Goal: Information Seeking & Learning: Learn about a topic

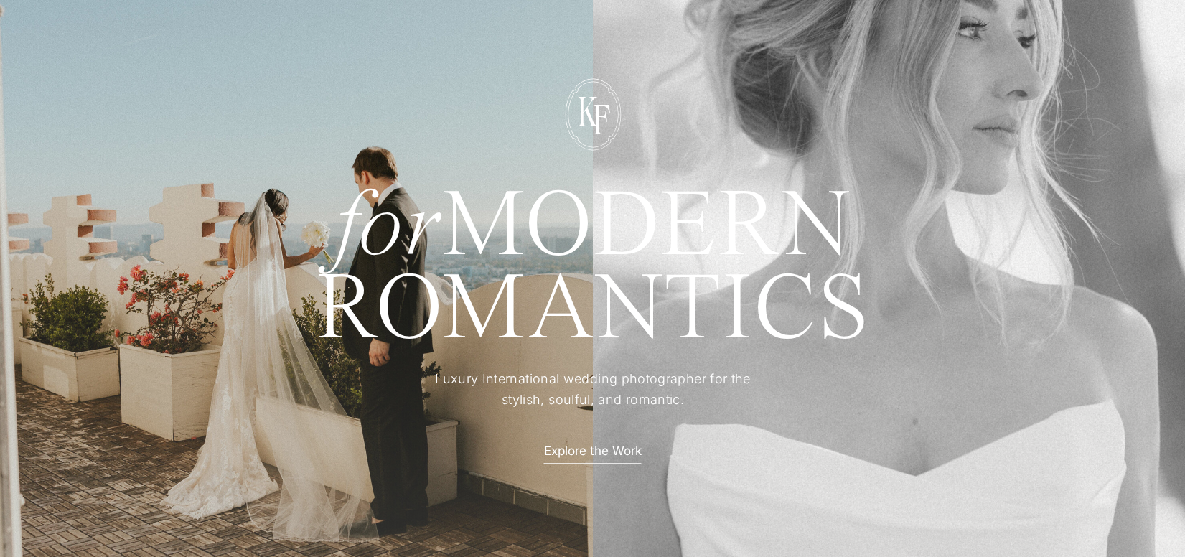
scroll to position [98, 0]
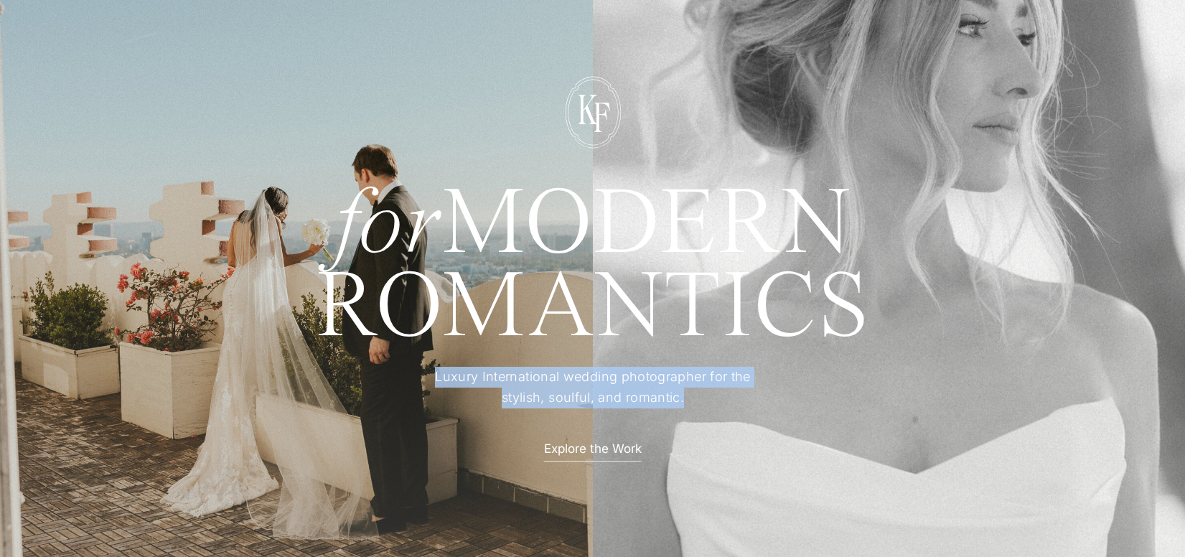
drag, startPoint x: 434, startPoint y: 377, endPoint x: 656, endPoint y: 394, distance: 223.3
click at [694, 406] on p "Luxury International wedding photographer for the stylish, soulful, and romanti…" at bounding box center [593, 388] width 358 height 42
copy p "Luxury International wedding photographer for the stylish, soulful, and romanti…"
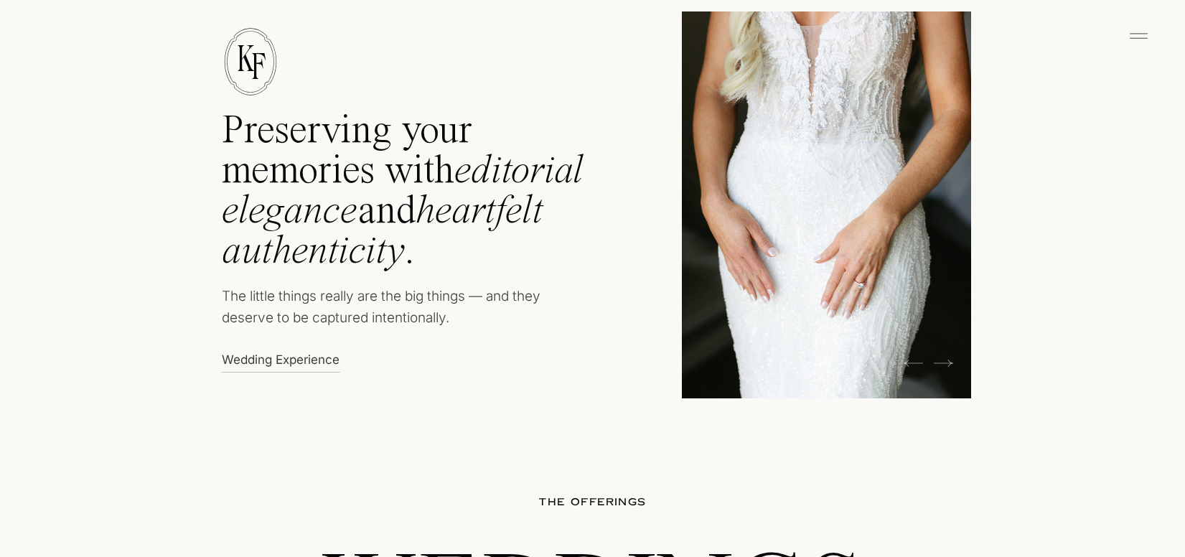
scroll to position [754, 0]
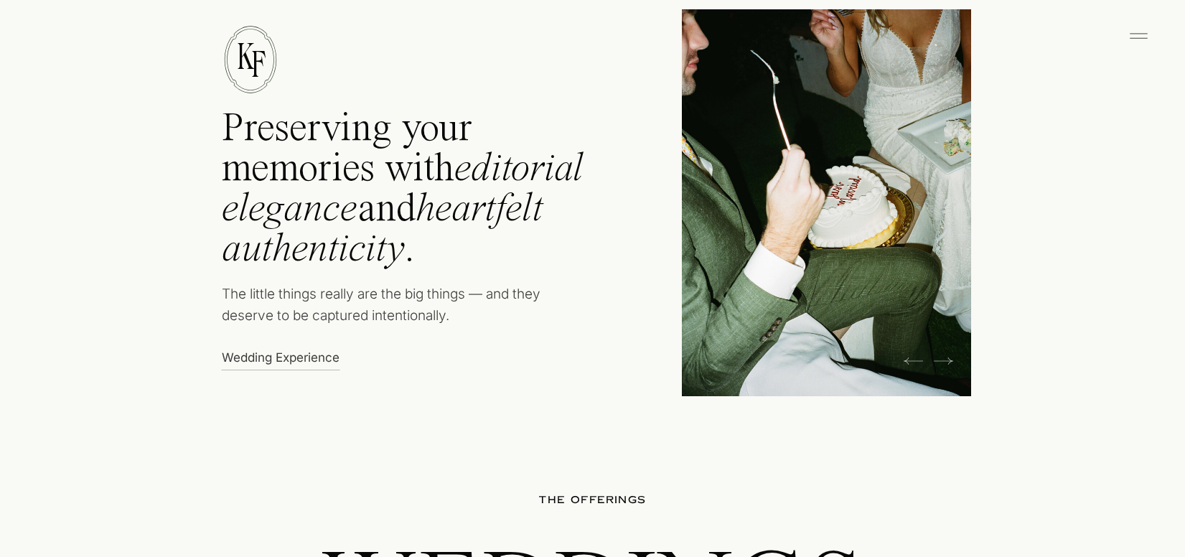
drag, startPoint x: 224, startPoint y: 291, endPoint x: 444, endPoint y: 331, distance: 223.4
click at [444, 331] on p "The little things really are the big things — and they deserve to be captured i…" at bounding box center [394, 309] width 345 height 51
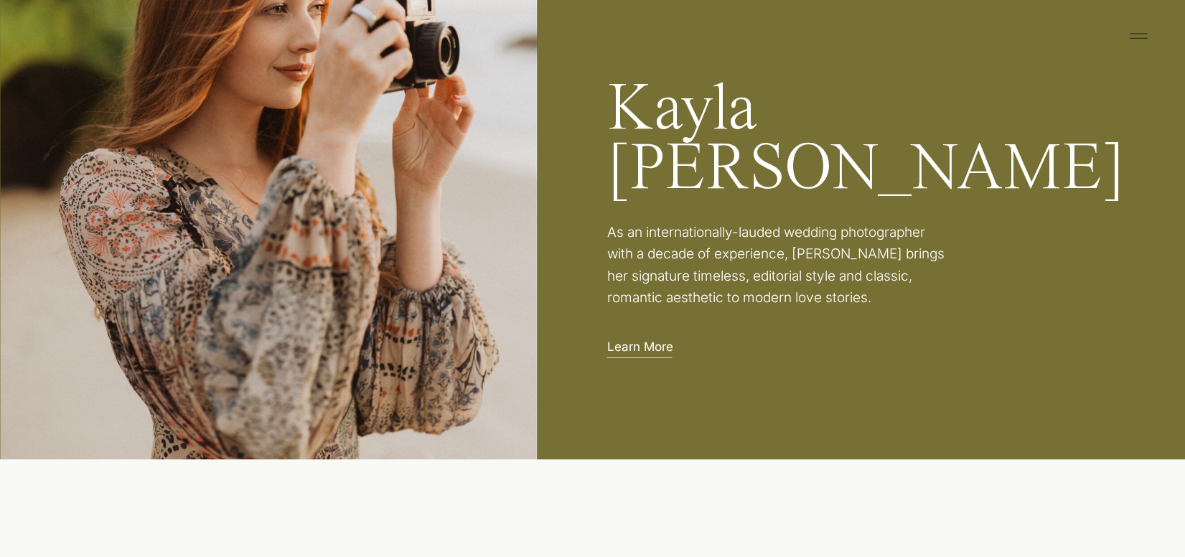
scroll to position [2466, 0]
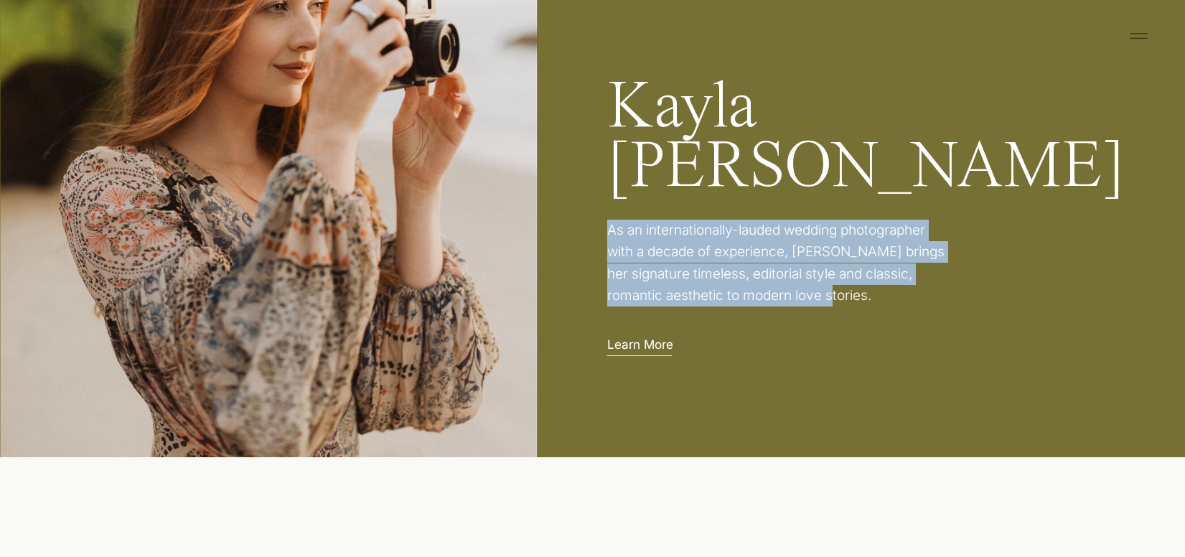
drag, startPoint x: 609, startPoint y: 230, endPoint x: 806, endPoint y: 303, distance: 209.7
click at [809, 303] on p "As an internationally-lauded wedding photographer with a decade of experience, …" at bounding box center [779, 265] width 345 height 90
copy p "As an internationally-lauded wedding photographer with a decade of experience, …"
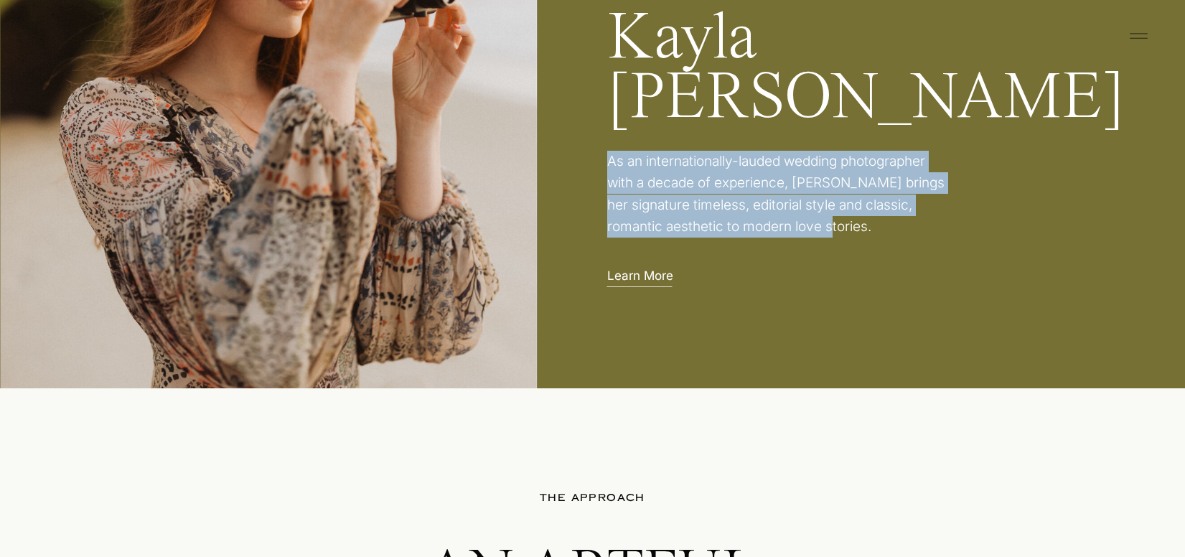
scroll to position [2558, 0]
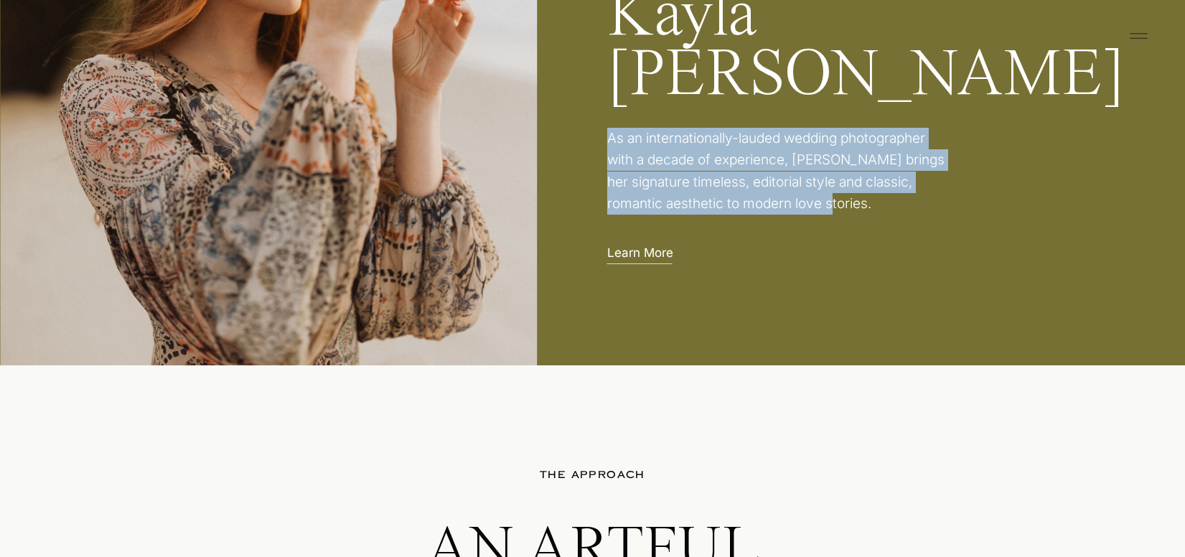
click at [651, 257] on p "Learn More" at bounding box center [643, 251] width 73 height 15
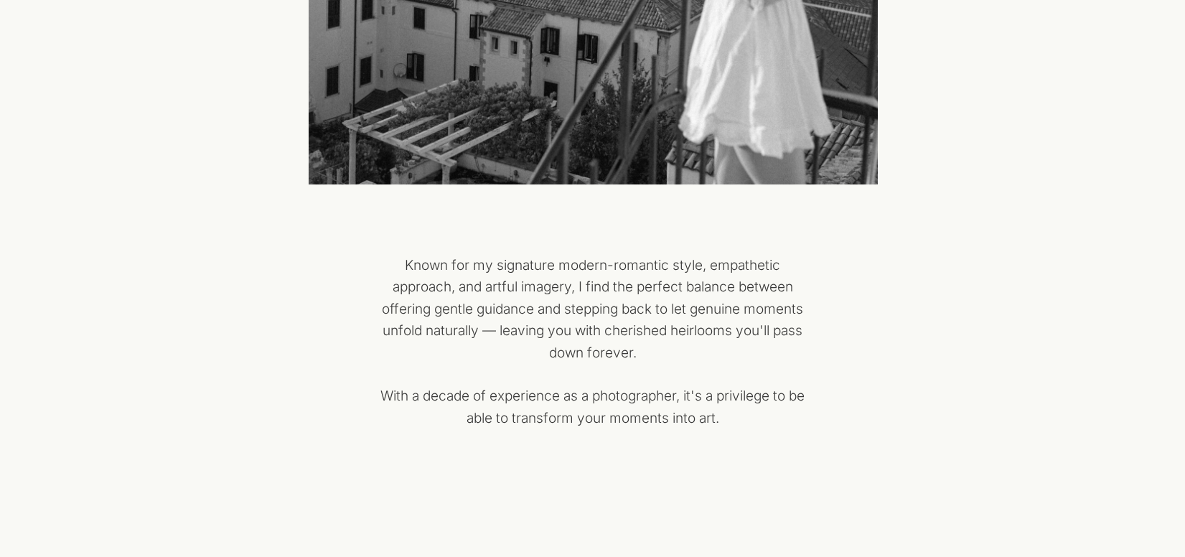
scroll to position [718, 0]
